Goal: Task Accomplishment & Management: Manage account settings

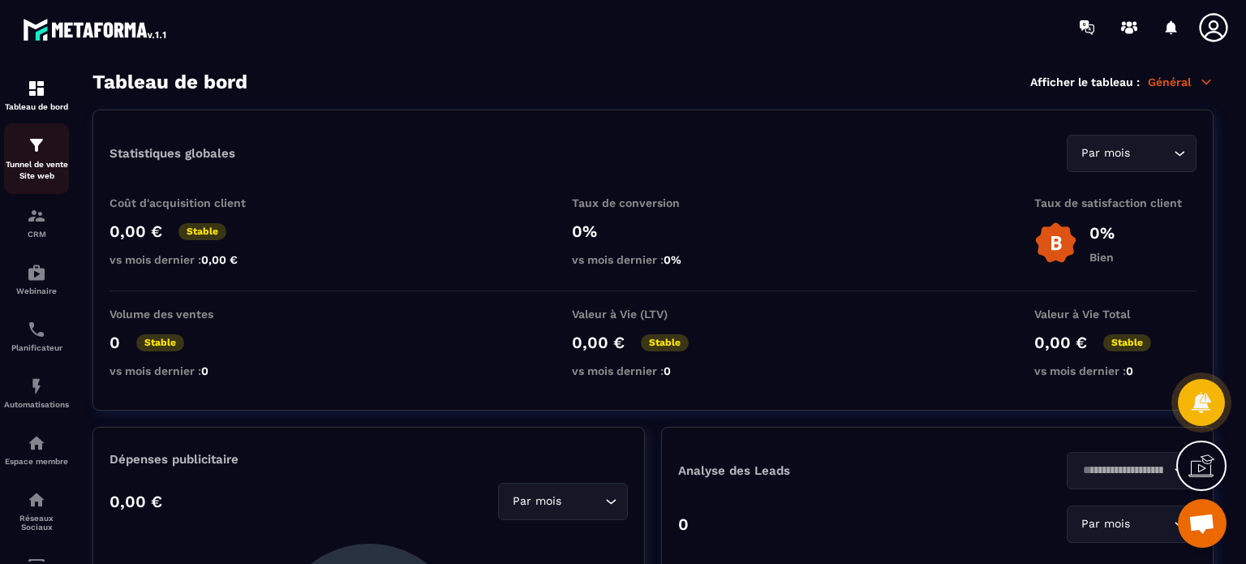
click at [35, 170] on p "Tunnel de vente Site web" at bounding box center [36, 170] width 65 height 23
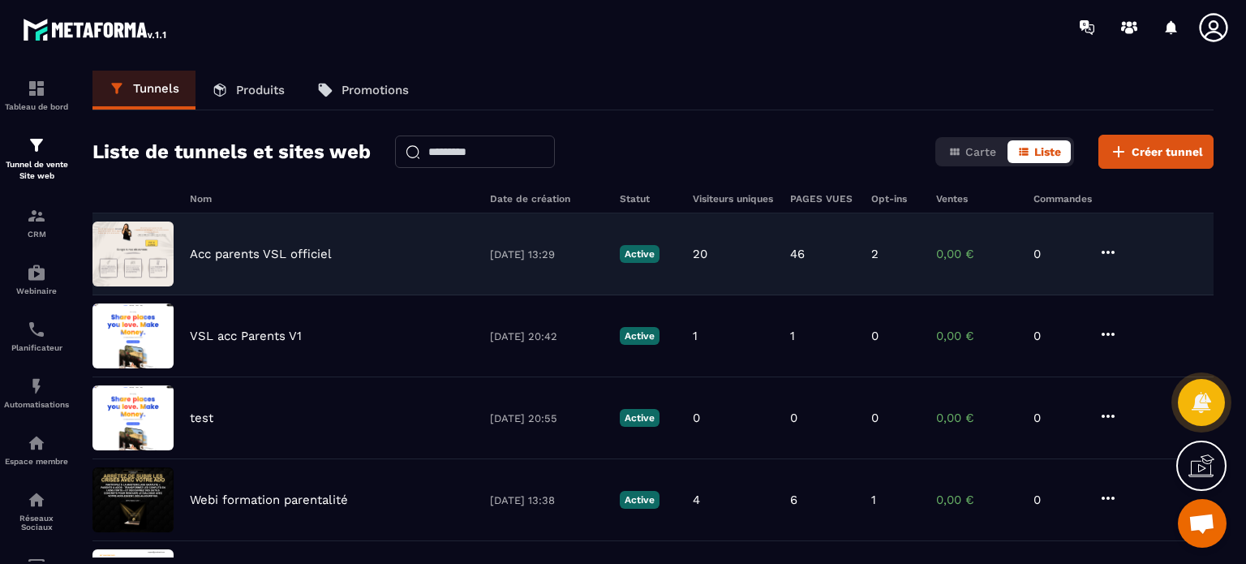
click at [276, 252] on p "Acc parents VSL officiel" at bounding box center [261, 254] width 142 height 15
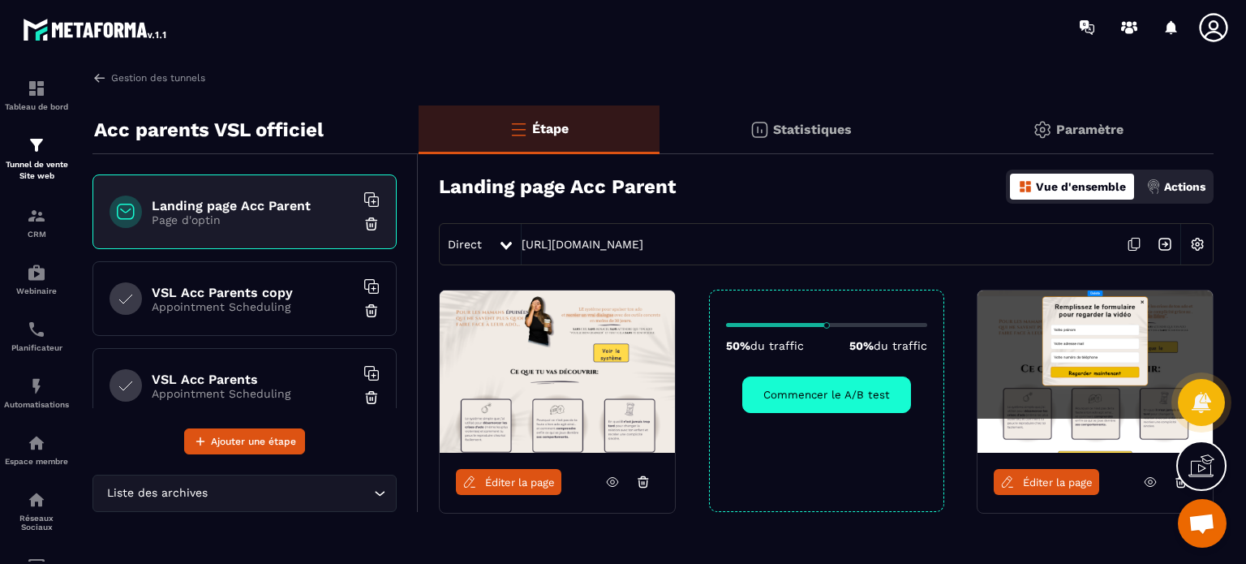
click at [243, 216] on p "Page d'optin" at bounding box center [253, 219] width 203 height 13
click at [569, 239] on link "[URL][DOMAIN_NAME]" at bounding box center [582, 244] width 122 height 13
click at [1152, 484] on icon at bounding box center [1149, 482] width 11 height 9
click at [230, 291] on h6 "VSL Acc Parents copy" at bounding box center [253, 292] width 203 height 15
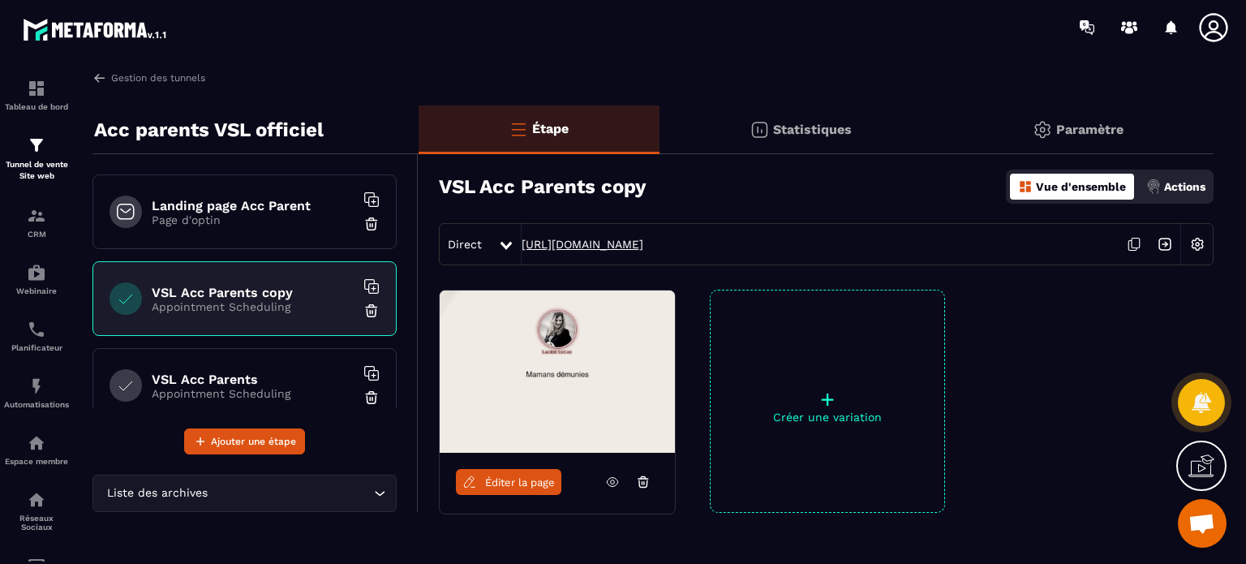
click at [607, 242] on link "[URL][DOMAIN_NAME]" at bounding box center [582, 244] width 122 height 13
click at [238, 195] on div "Landing page Acc Parent Page d'optin" at bounding box center [244, 211] width 304 height 75
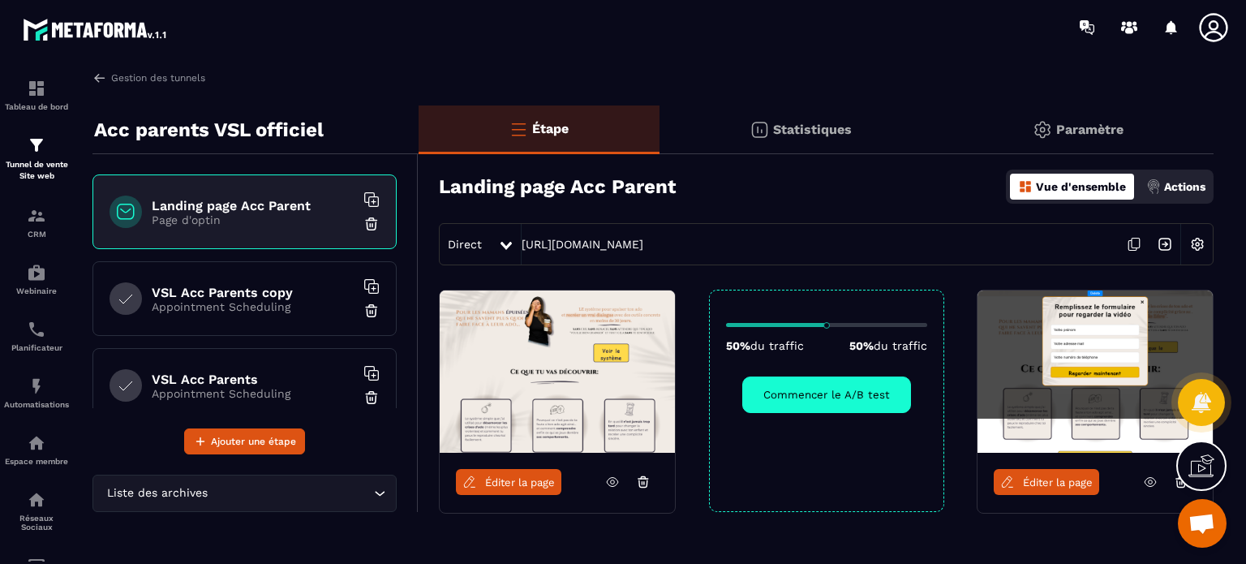
click at [1155, 182] on img at bounding box center [1153, 186] width 15 height 15
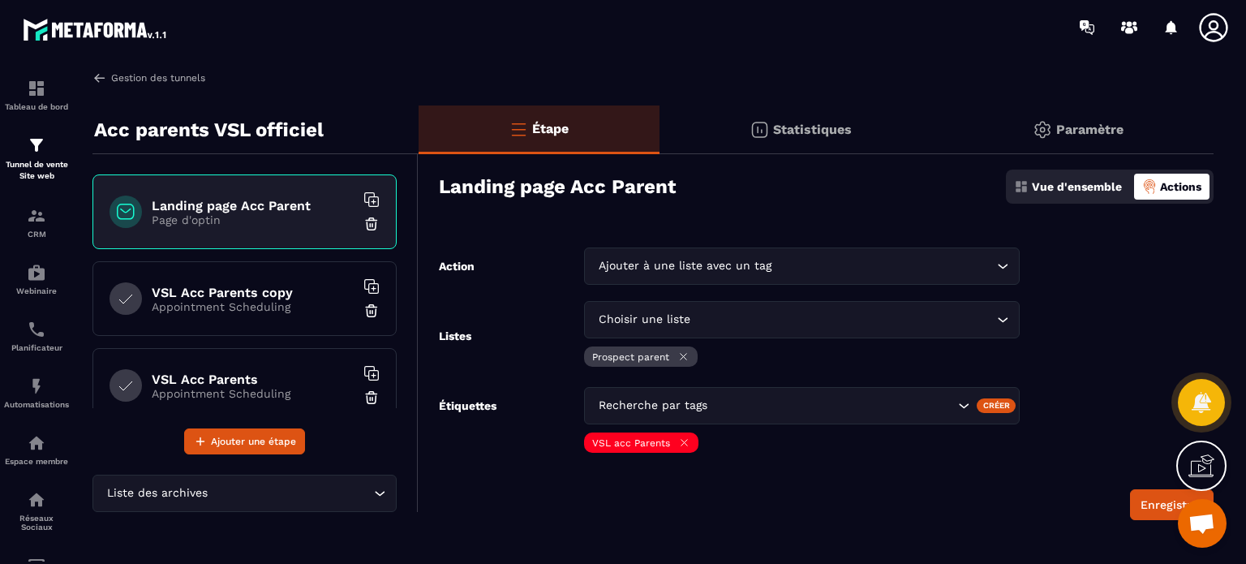
click at [170, 78] on link "Gestion des tunnels" at bounding box center [148, 78] width 113 height 15
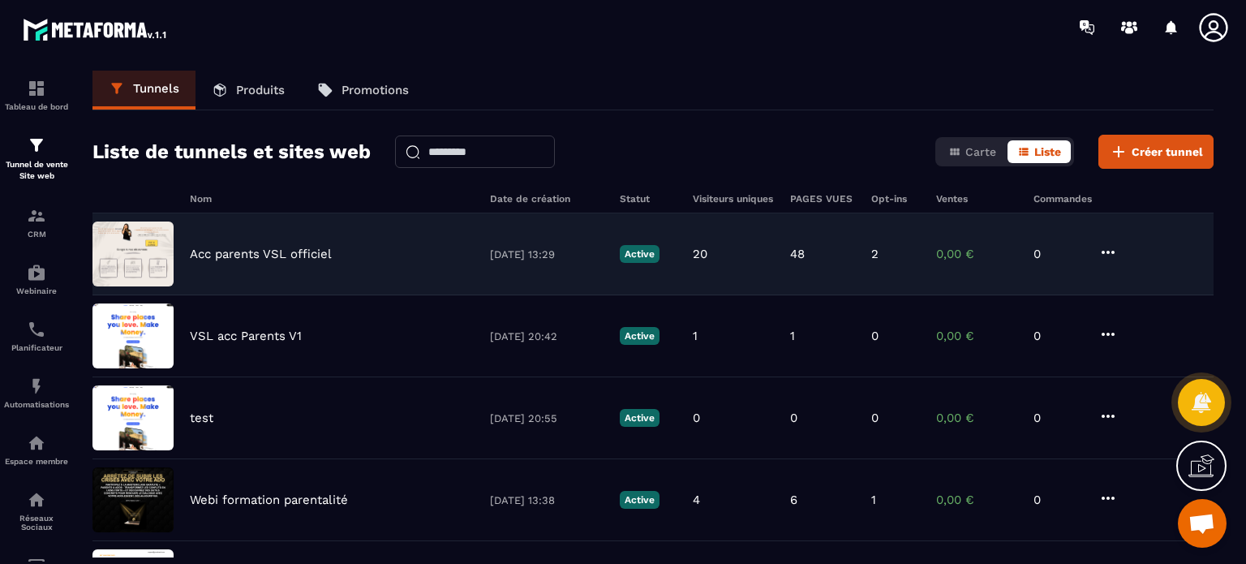
click at [236, 260] on p "Acc parents VSL officiel" at bounding box center [261, 254] width 142 height 15
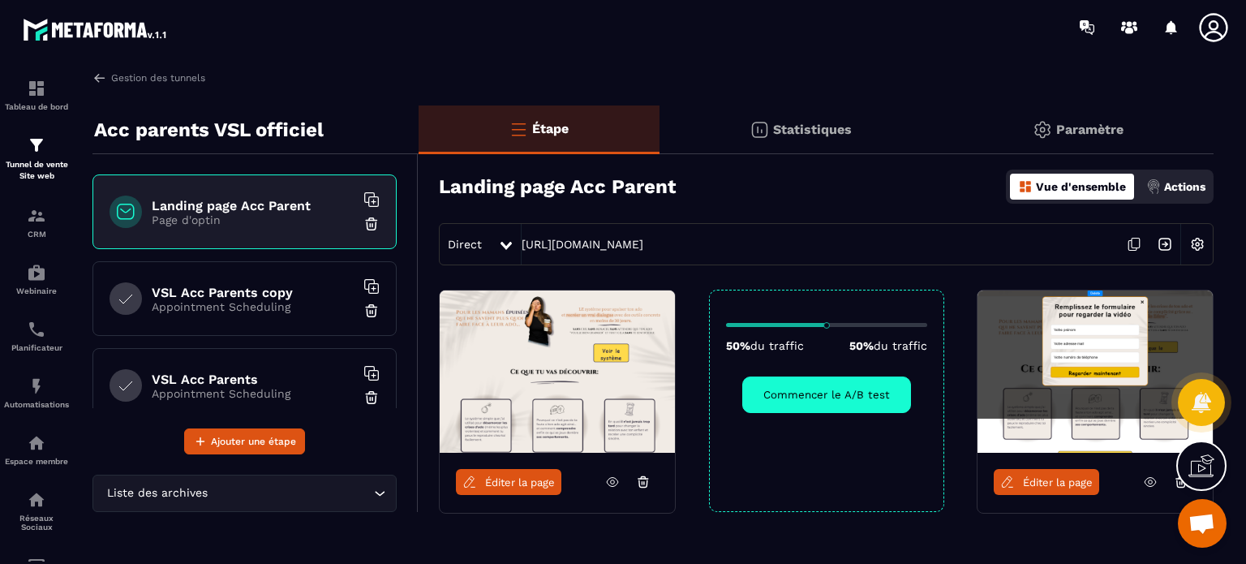
click at [496, 481] on span "Éditer la page" at bounding box center [520, 482] width 70 height 12
